Goal: Ask a question

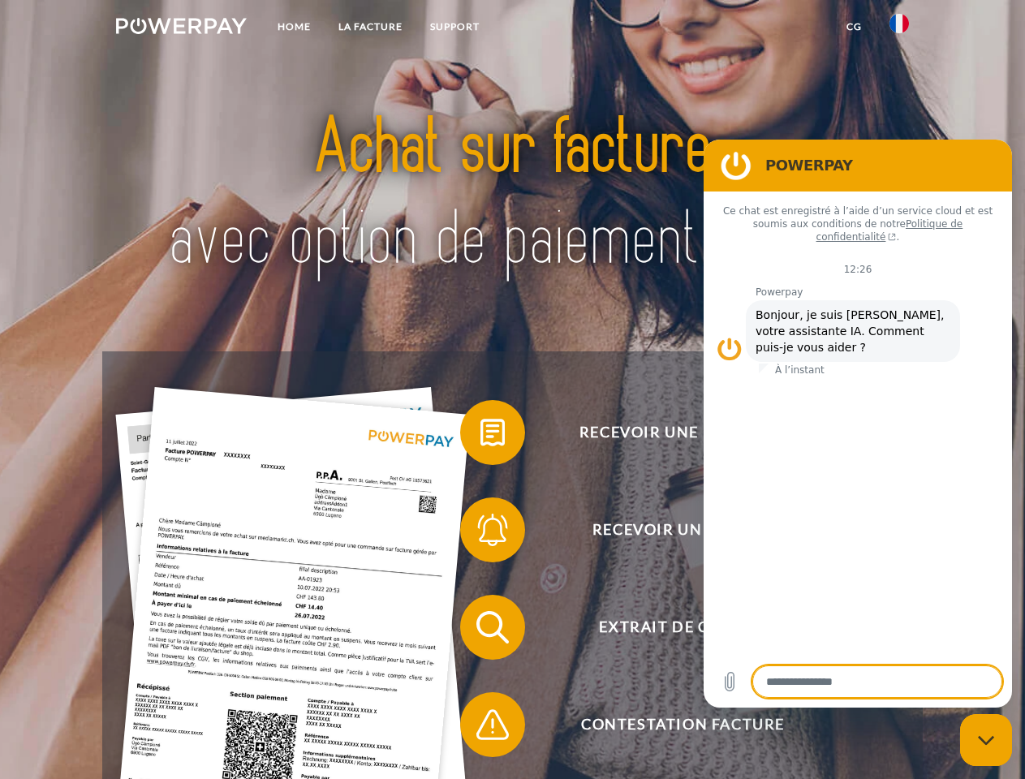
click at [181, 28] on img at bounding box center [181, 26] width 131 height 16
click at [899, 28] on img at bounding box center [898, 23] width 19 height 19
click at [853, 27] on link "CG" at bounding box center [853, 26] width 43 height 29
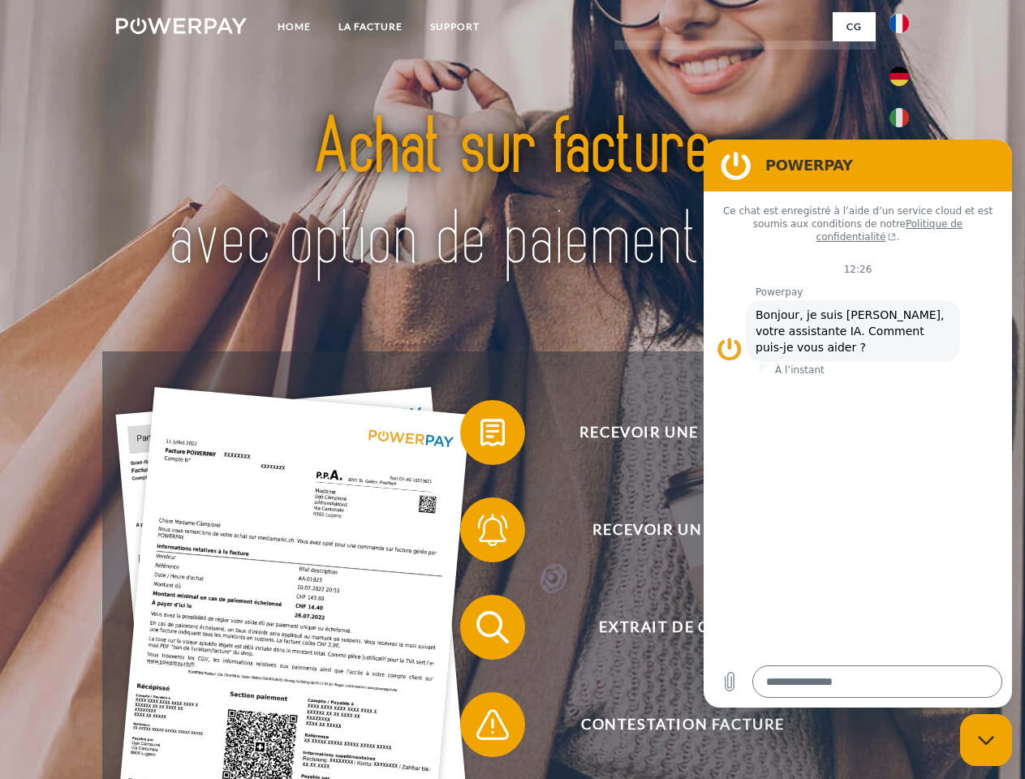
click at [480, 436] on span at bounding box center [467, 432] width 81 height 81
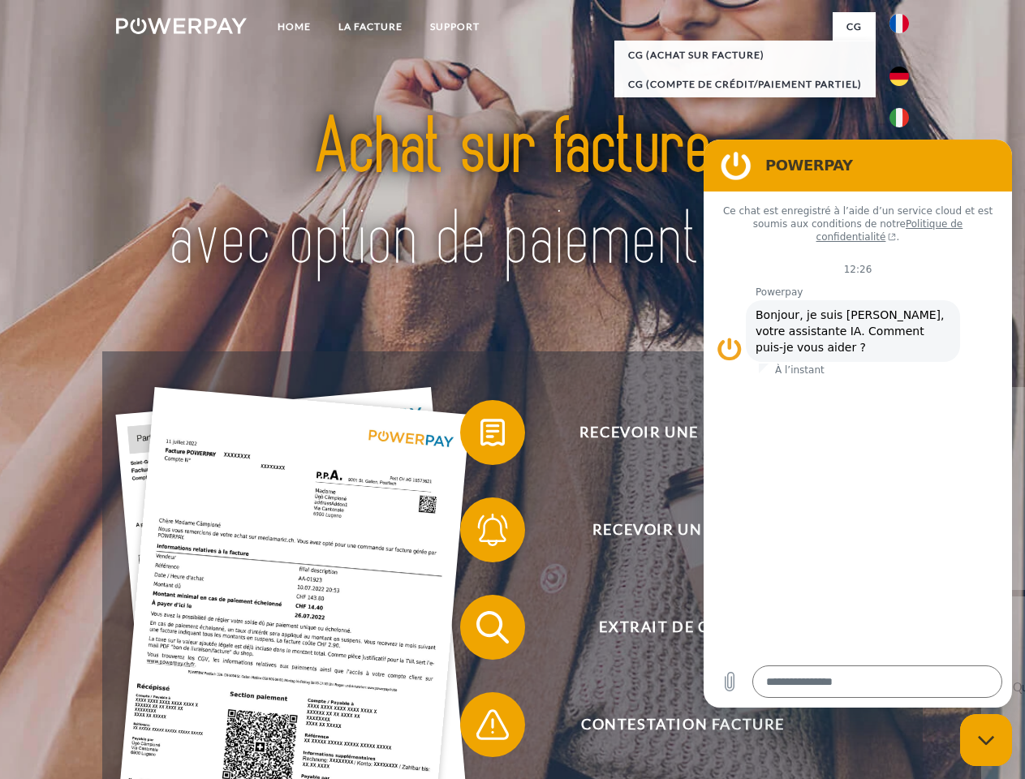
click at [480, 533] on span at bounding box center [467, 529] width 81 height 81
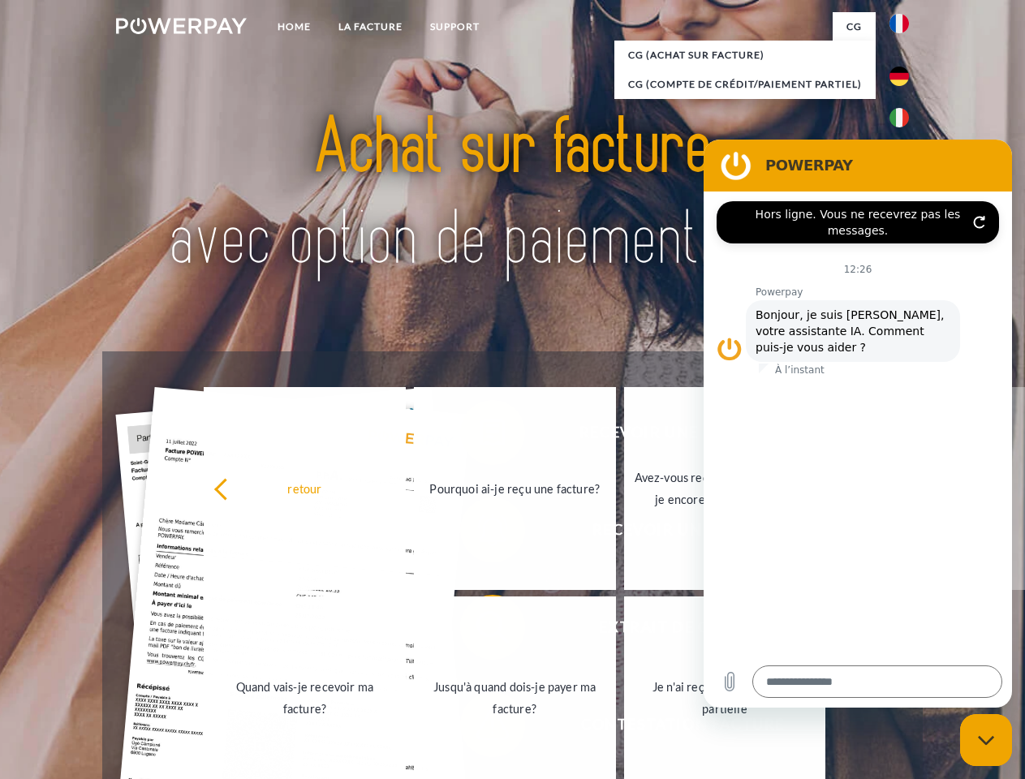
click at [480, 630] on link "Jusqu'à quand dois-je payer ma facture?" at bounding box center [515, 697] width 202 height 203
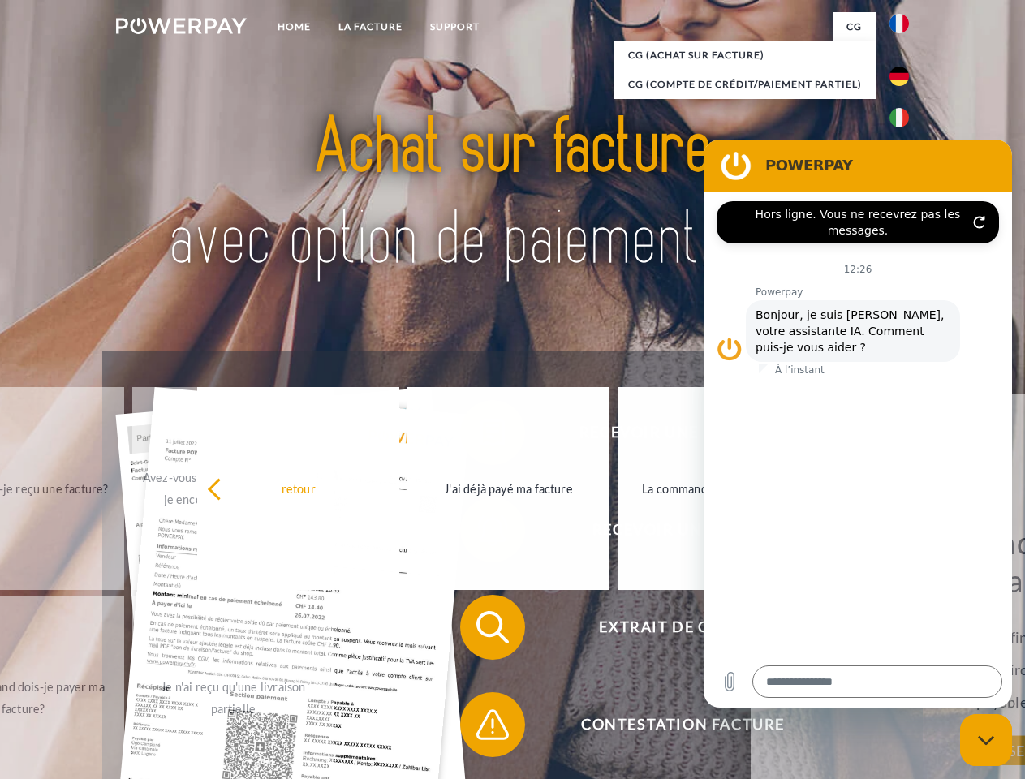
click at [480, 728] on span at bounding box center [467, 724] width 81 height 81
click at [986, 740] on icon "Fermer la fenêtre de messagerie" at bounding box center [985, 740] width 17 height 11
type textarea "*"
